Goal: Task Accomplishment & Management: Manage account settings

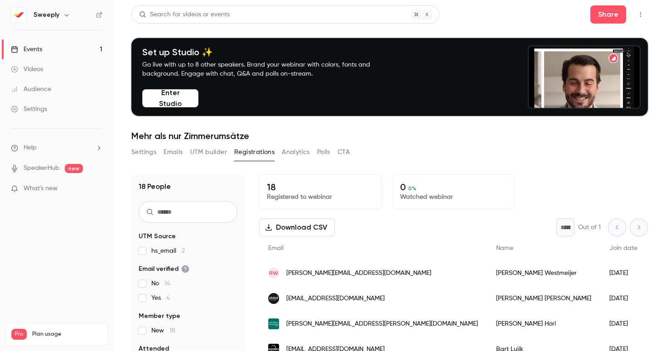
scroll to position [89, 0]
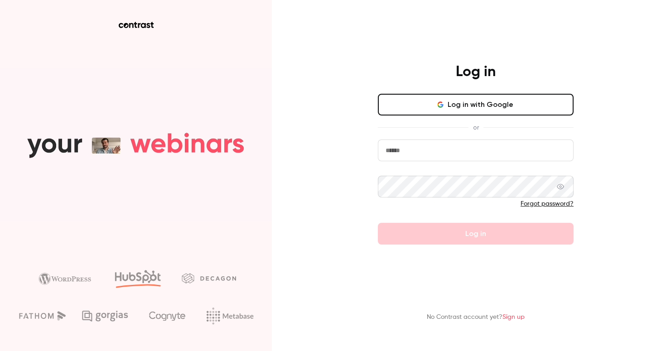
click at [410, 155] on input "email" at bounding box center [476, 151] width 196 height 22
type input "**********"
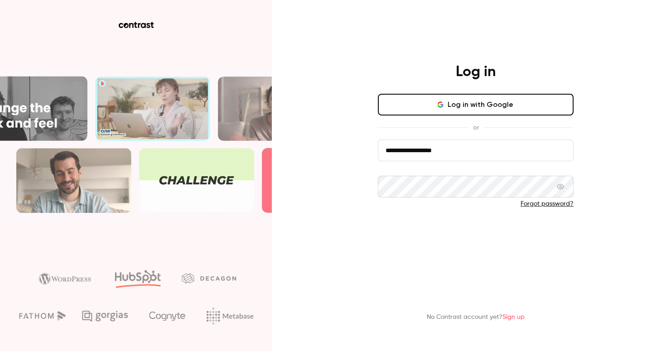
click at [448, 229] on button "Log in" at bounding box center [476, 234] width 196 height 22
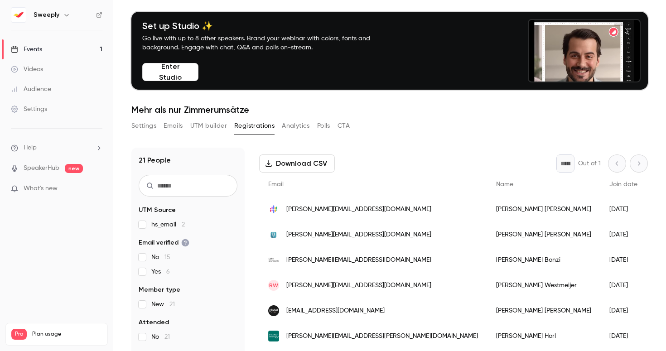
scroll to position [27, 0]
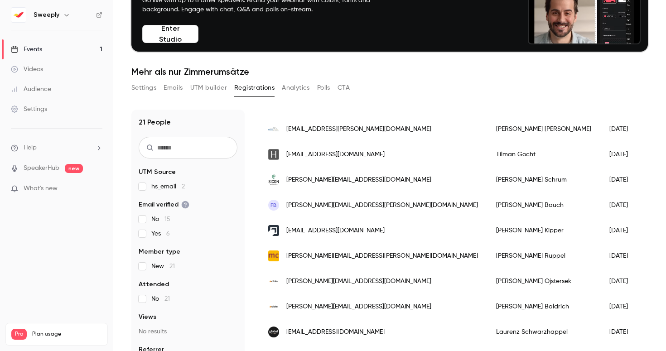
scroll to position [89, 0]
